Goal: Task Accomplishment & Management: Manage account settings

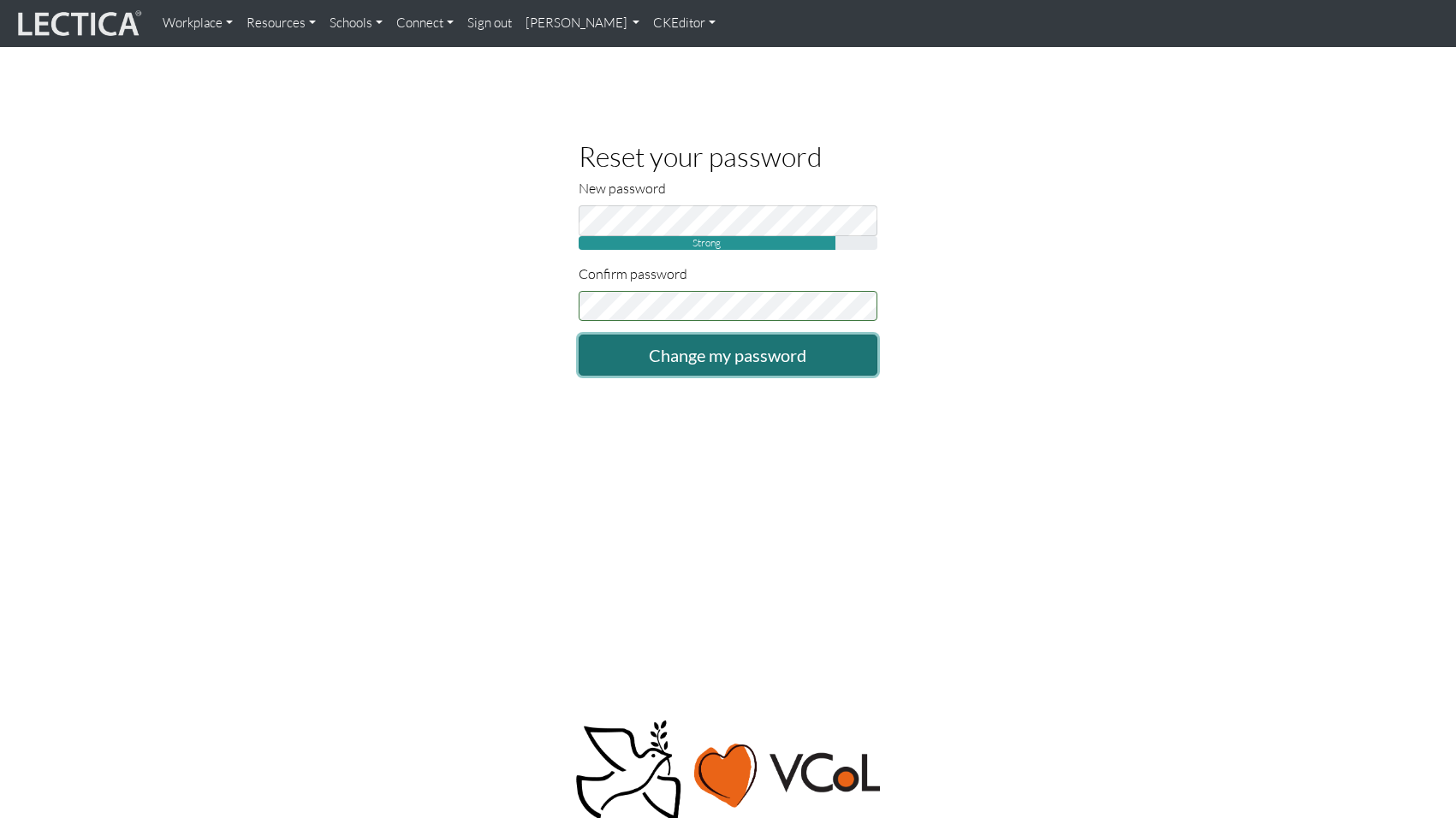
click at [745, 348] on input "Change my password" at bounding box center [728, 356] width 300 height 41
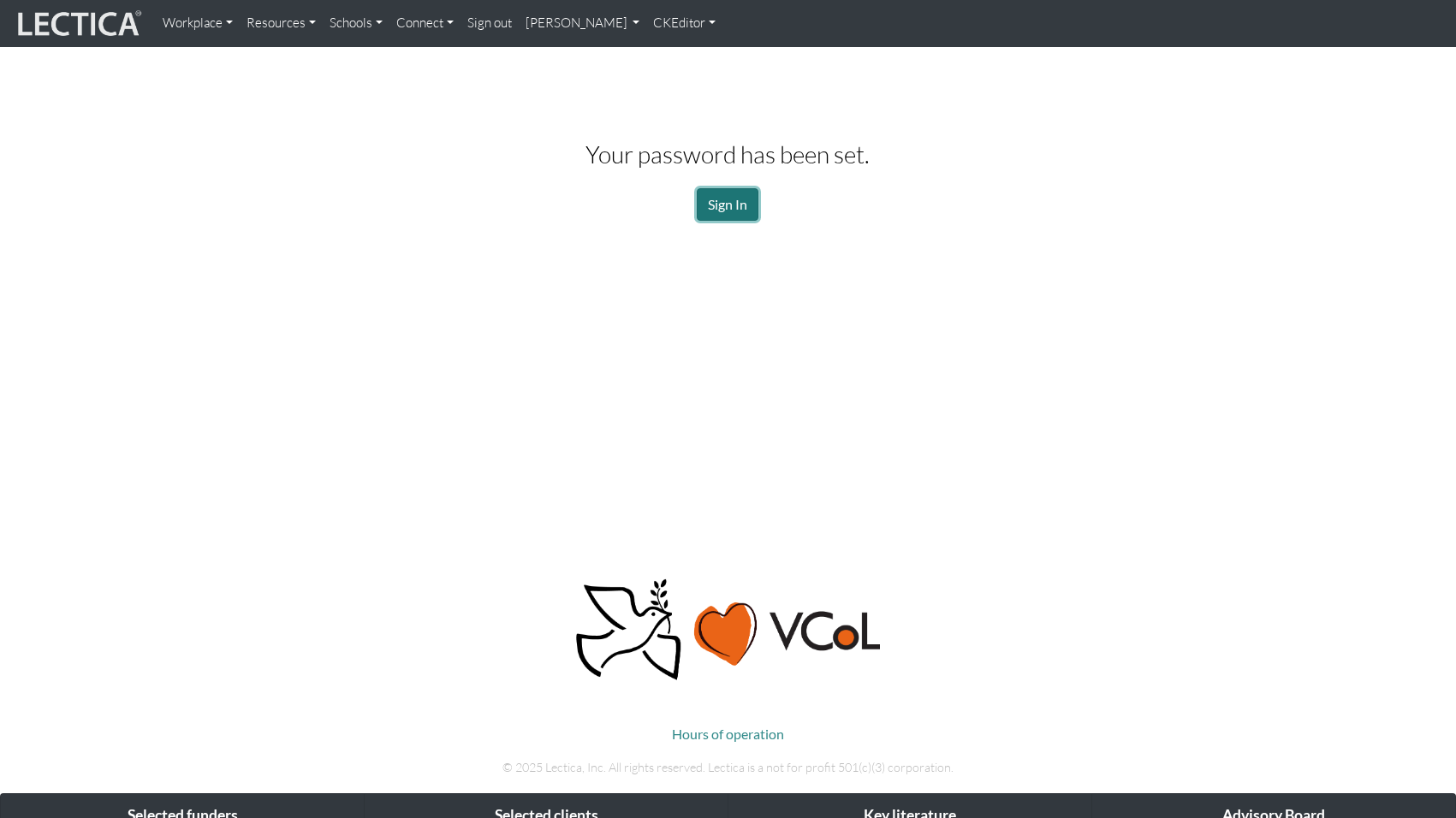
click at [724, 199] on link "Sign In" at bounding box center [728, 204] width 62 height 33
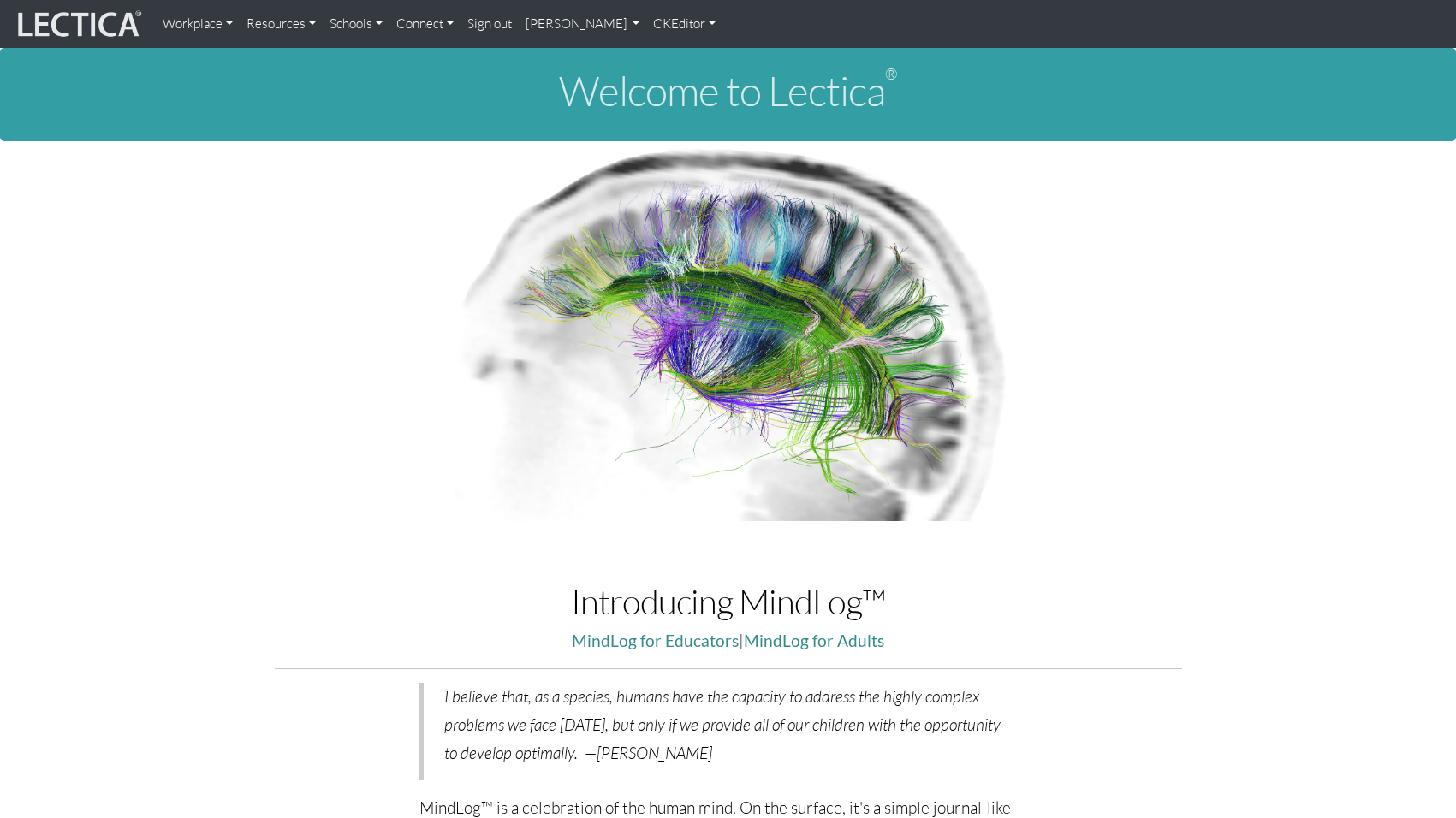
click at [564, 26] on link "[PERSON_NAME]" at bounding box center [583, 24] width 128 height 34
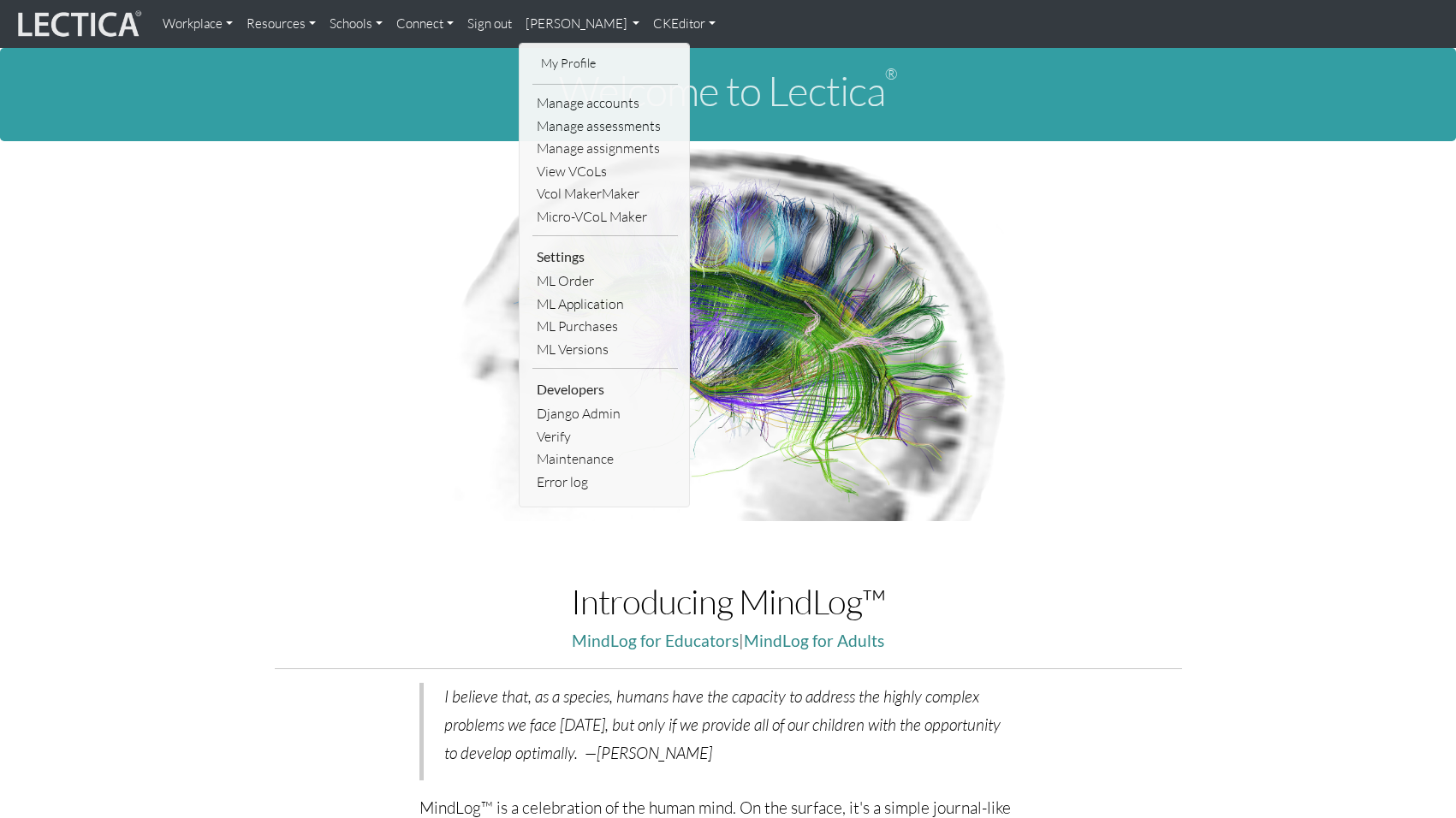
click at [461, 23] on link "Sign out" at bounding box center [489, 24] width 58 height 34
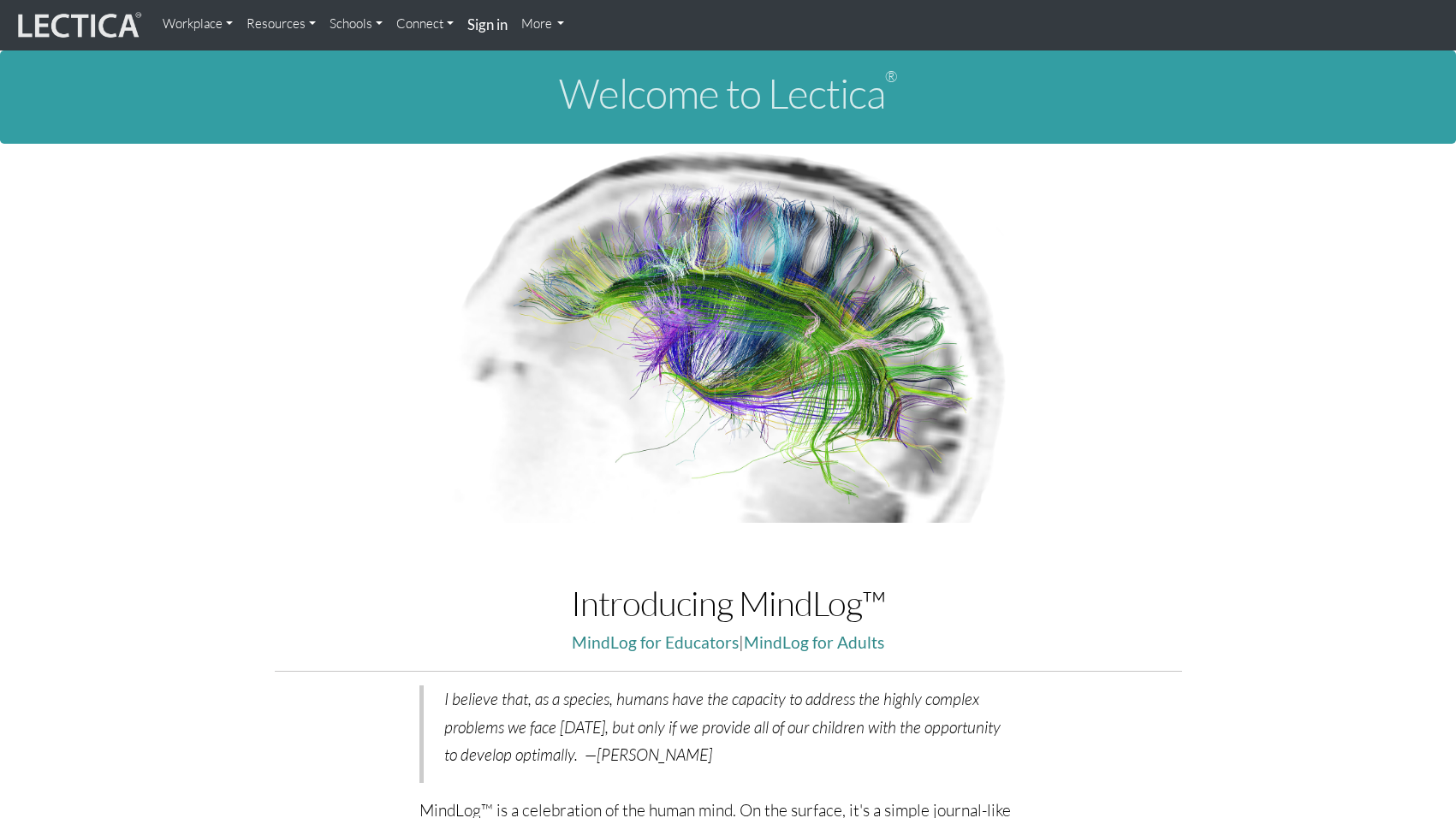
click at [467, 24] on strong "Sign in" at bounding box center [487, 25] width 40 height 18
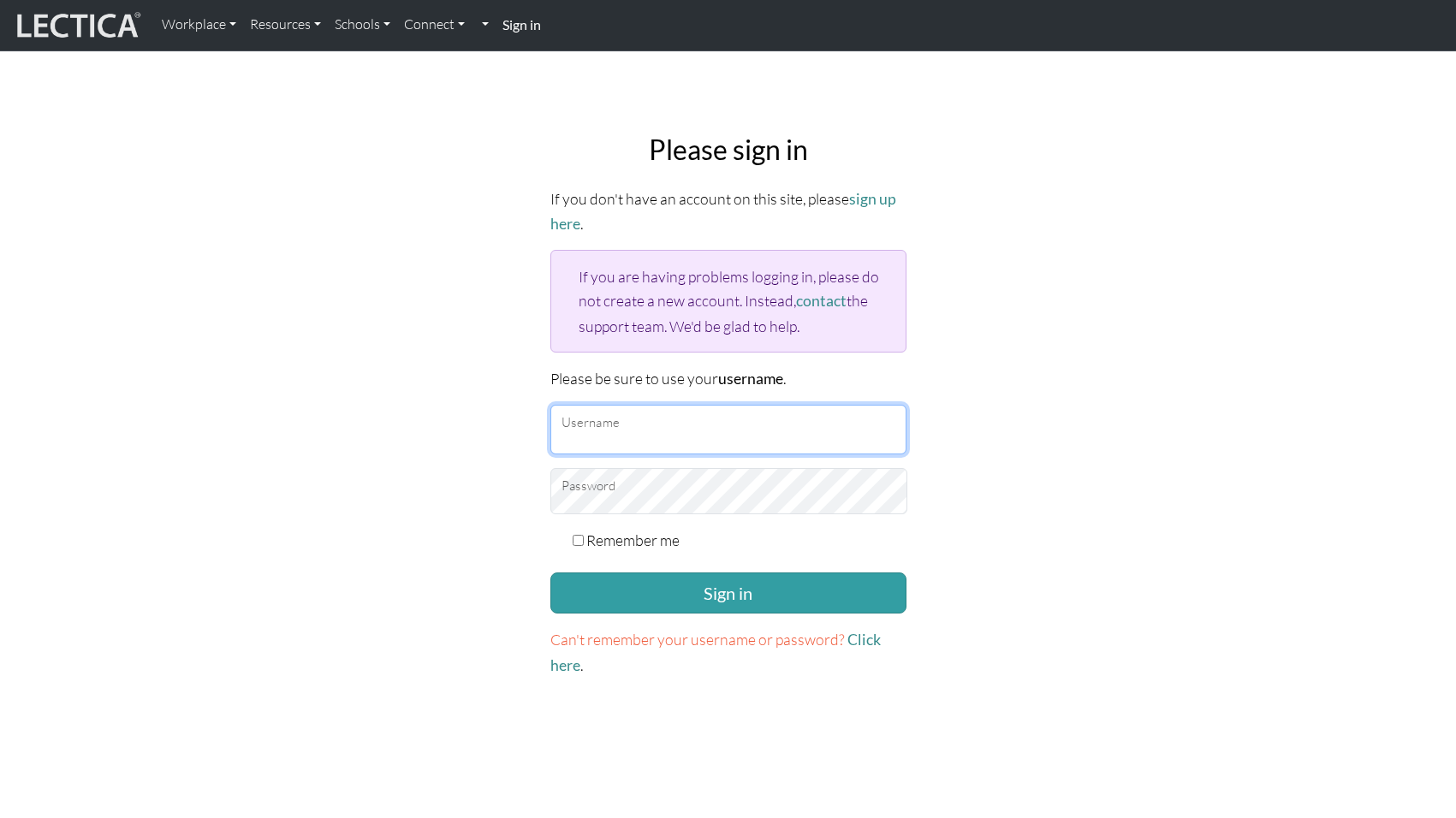
click at [617, 405] on input "Username" at bounding box center [728, 430] width 356 height 49
type input "mindlog_5th"
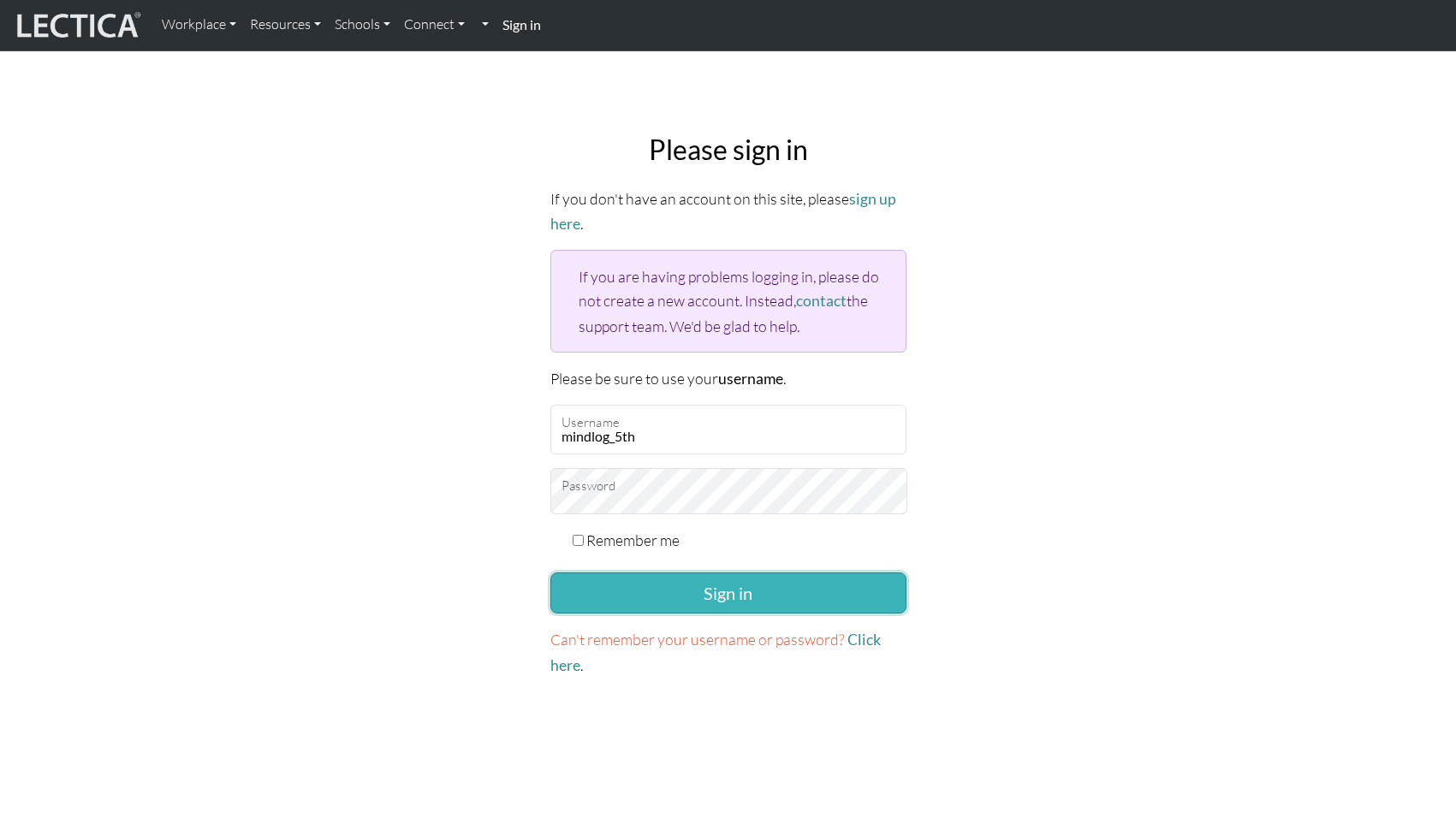
click at [705, 573] on button "Sign in" at bounding box center [728, 593] width 356 height 41
